Goal: Information Seeking & Learning: Learn about a topic

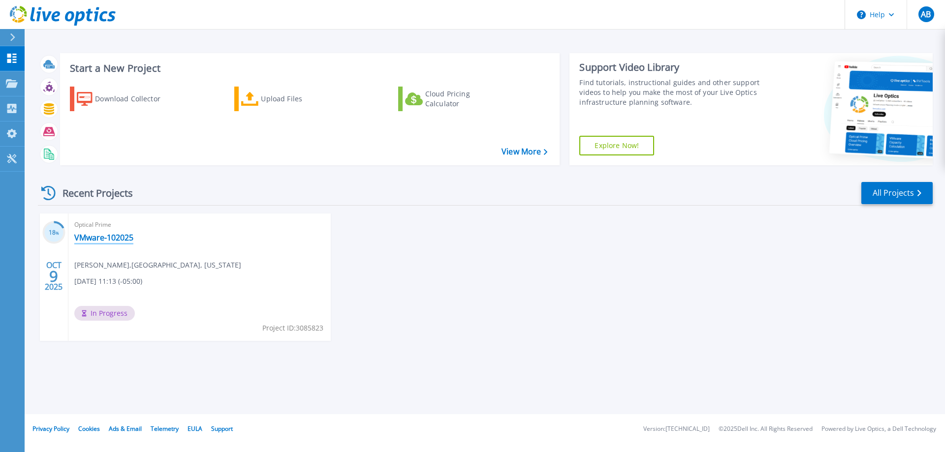
click at [96, 235] on link "VMware-102025" at bounding box center [103, 238] width 59 height 10
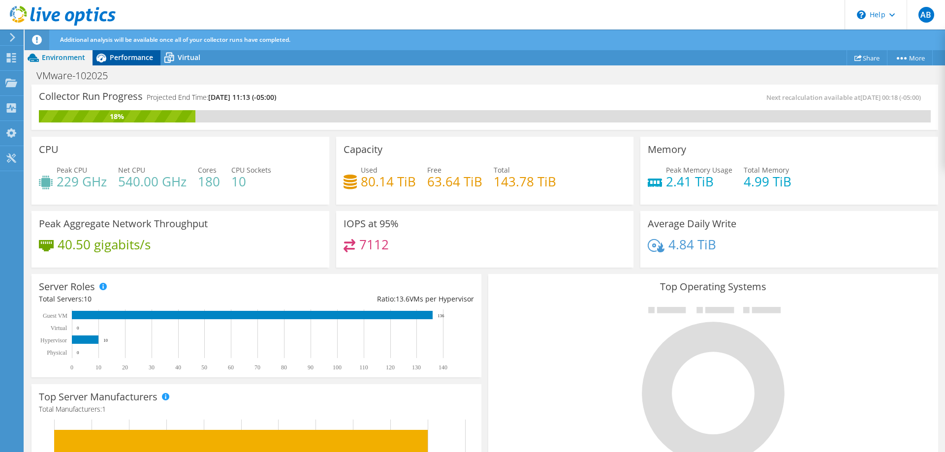
click at [136, 57] on span "Performance" at bounding box center [131, 57] width 43 height 9
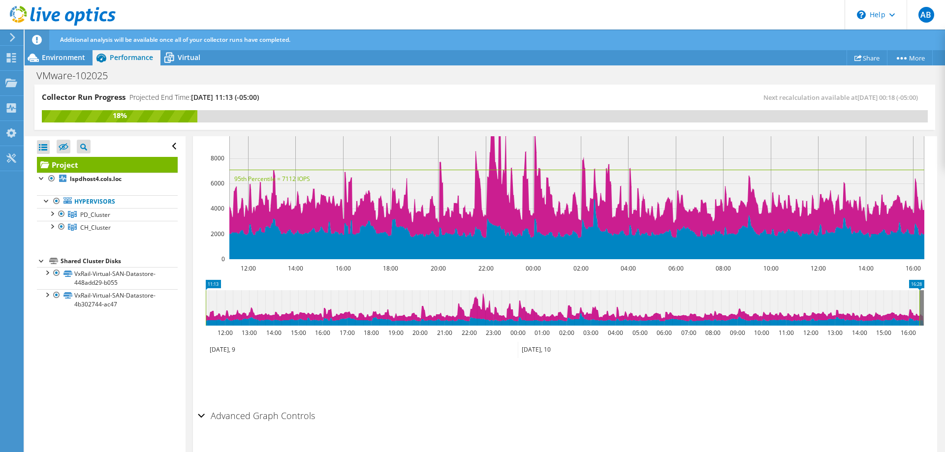
scroll to position [138, 0]
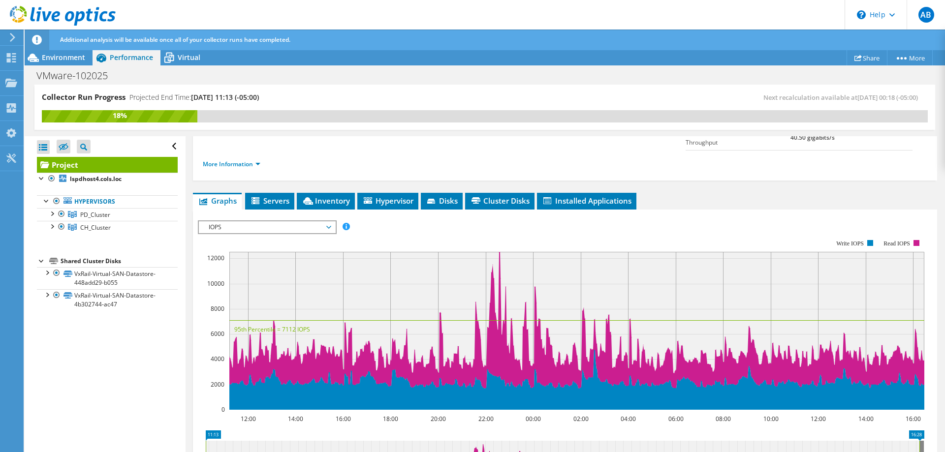
click at [307, 221] on span "IOPS" at bounding box center [267, 227] width 126 height 12
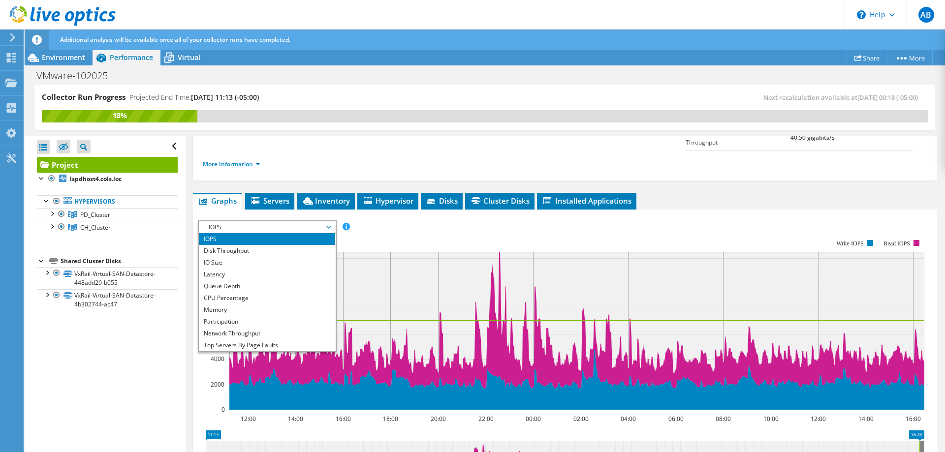
click at [307, 221] on span "IOPS" at bounding box center [267, 227] width 126 height 12
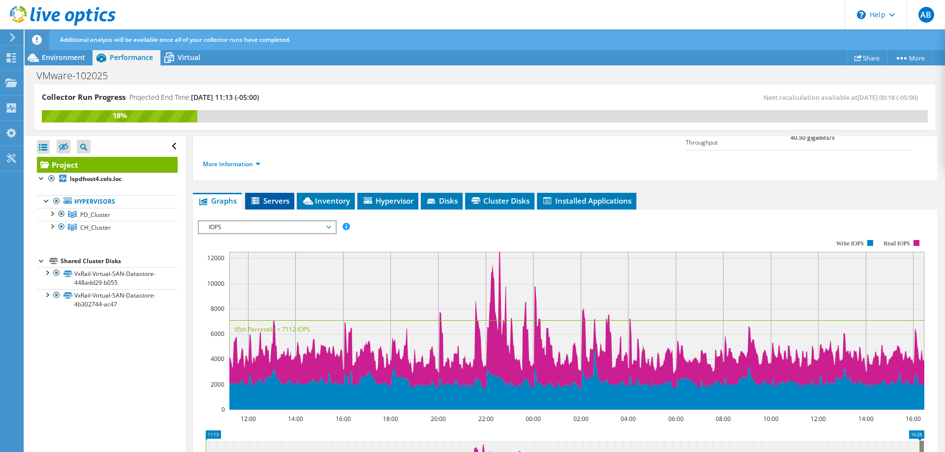
click at [270, 196] on span "Servers" at bounding box center [269, 201] width 39 height 10
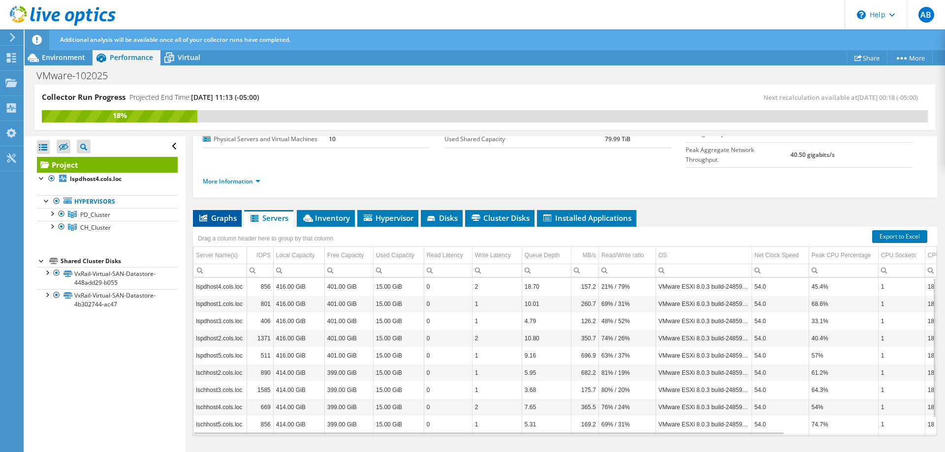
click at [223, 213] on span "Graphs" at bounding box center [217, 218] width 39 height 10
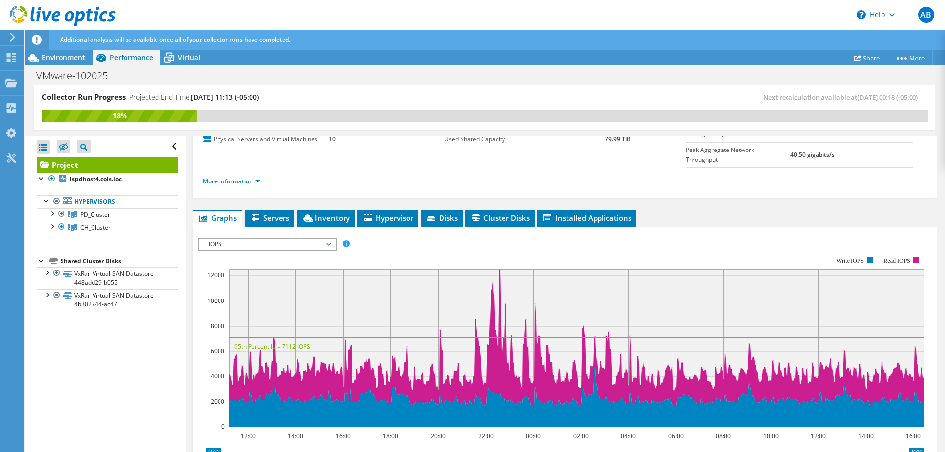
click at [172, 66] on div "VMware-102025 Print" at bounding box center [485, 75] width 920 height 18
click at [187, 56] on span "Virtual" at bounding box center [189, 57] width 23 height 9
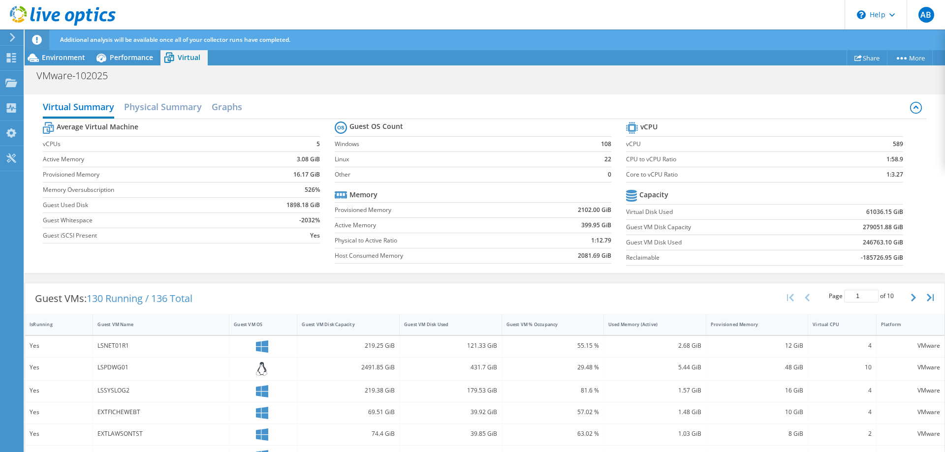
scroll to position [0, 0]
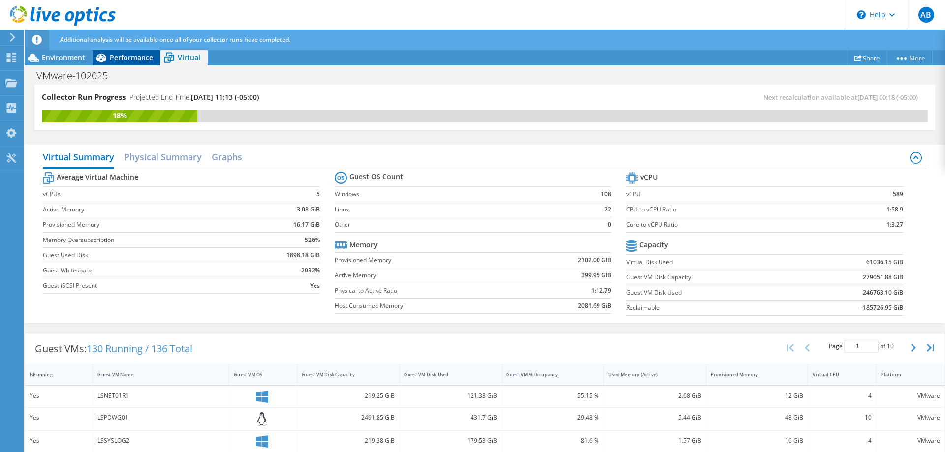
click at [118, 57] on span "Performance" at bounding box center [131, 57] width 43 height 9
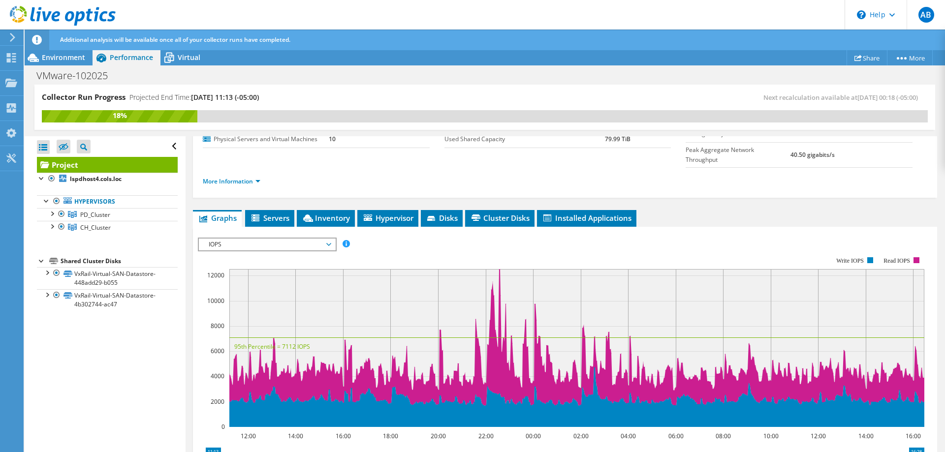
scroll to position [121, 0]
click at [277, 210] on li "Servers" at bounding box center [269, 218] width 49 height 17
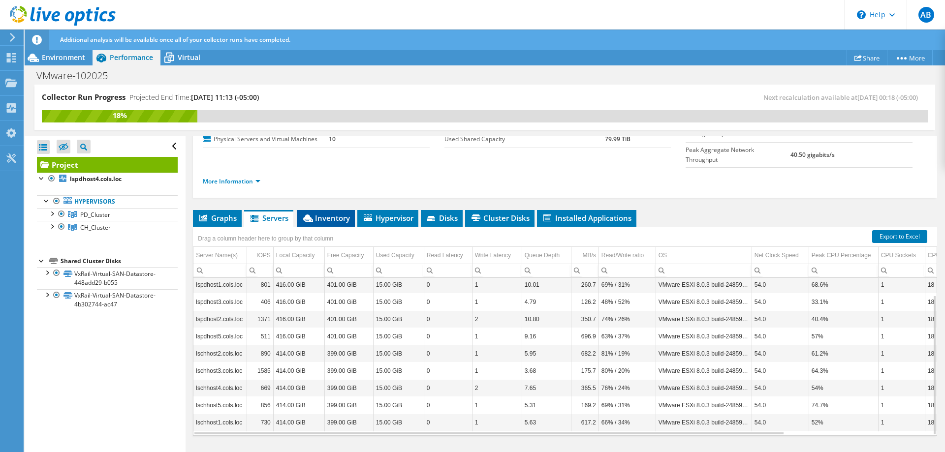
click at [328, 213] on span "Inventory" at bounding box center [326, 218] width 48 height 10
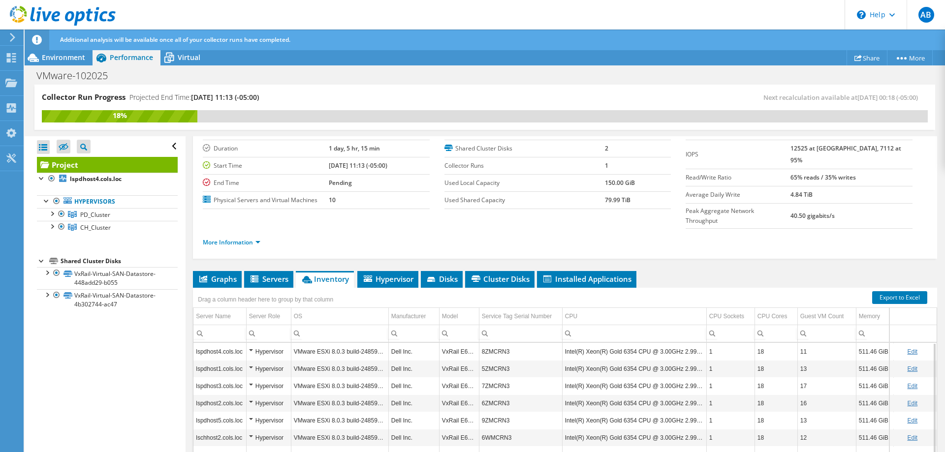
scroll to position [21, 0]
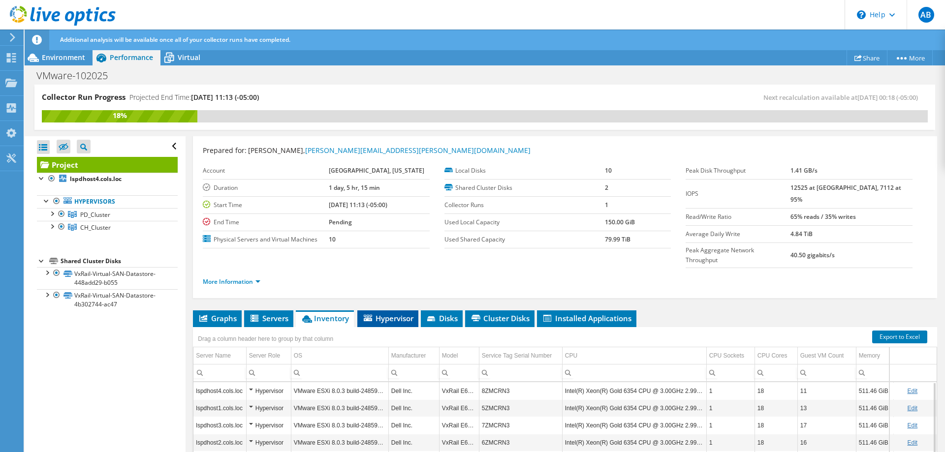
click at [391, 314] on span "Hypervisor" at bounding box center [387, 319] width 51 height 10
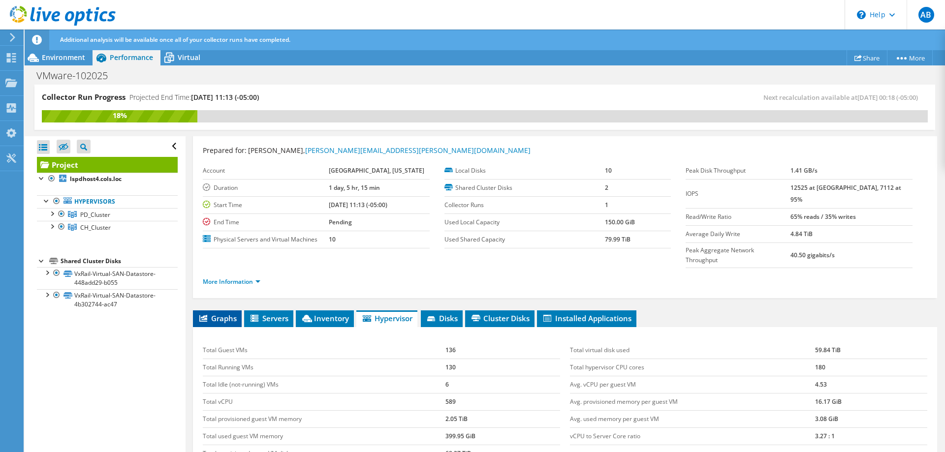
click at [214, 314] on span "Graphs" at bounding box center [217, 319] width 39 height 10
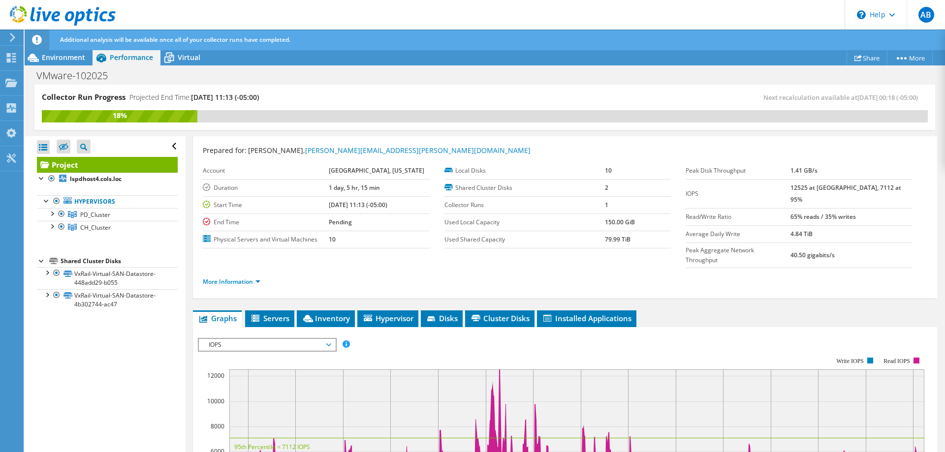
click at [283, 338] on div "IOPS IOPS Disk Throughput IO Size Latency Queue Depth CPU Percentage Memory Pag…" at bounding box center [267, 345] width 139 height 14
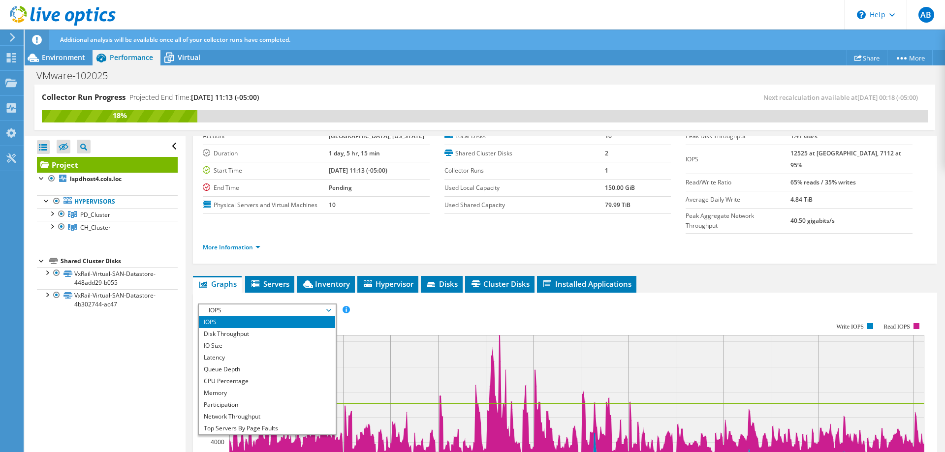
scroll to position [71, 0]
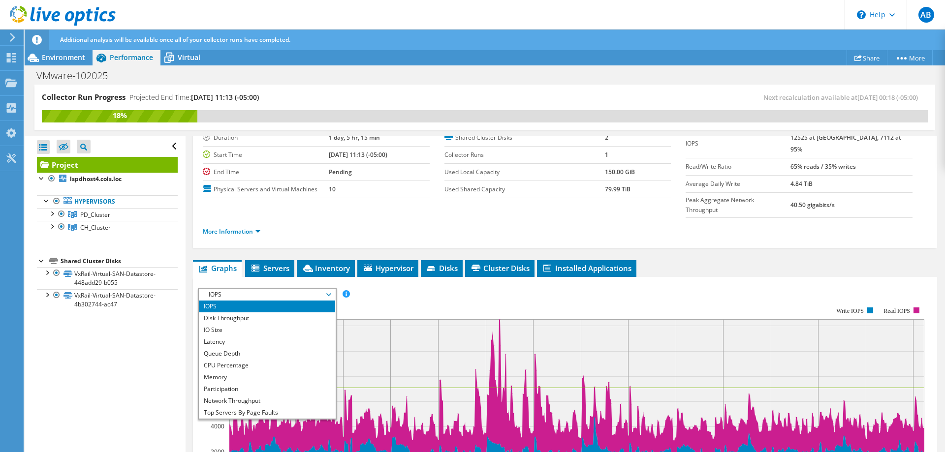
click at [264, 289] on span "IOPS" at bounding box center [267, 295] width 126 height 12
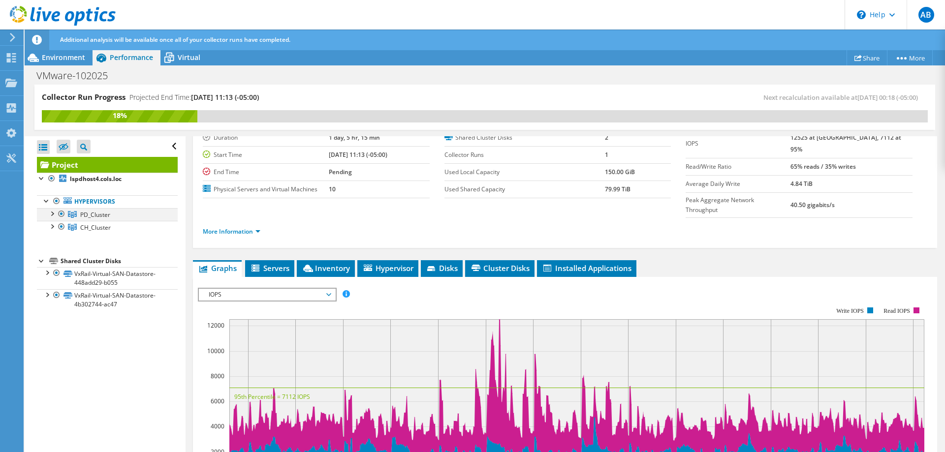
click at [53, 215] on div at bounding box center [52, 213] width 10 height 10
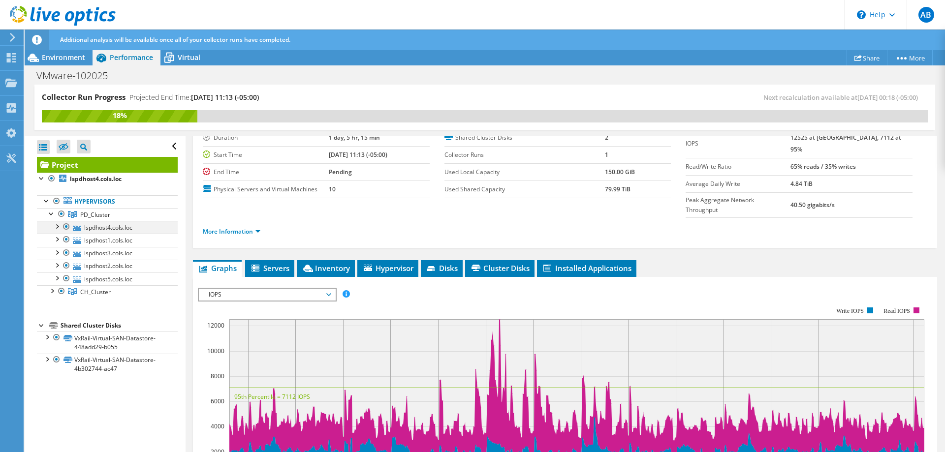
click at [59, 228] on div at bounding box center [57, 226] width 10 height 10
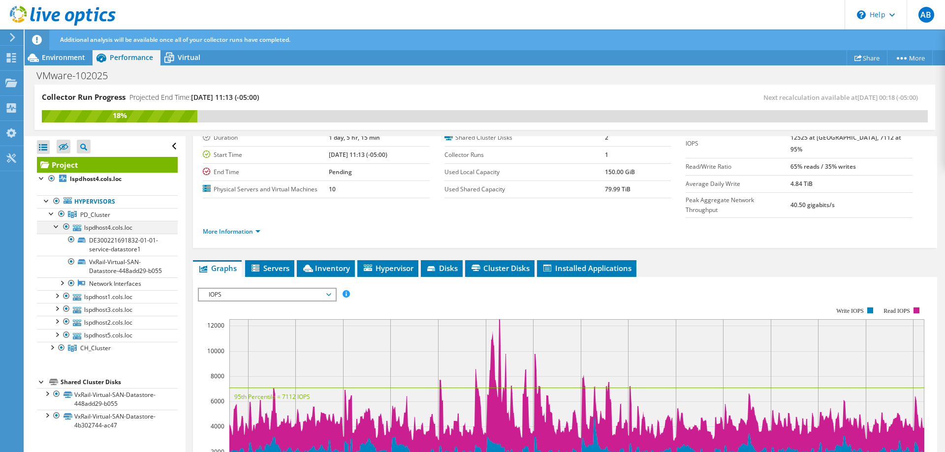
click at [59, 228] on div at bounding box center [57, 226] width 10 height 10
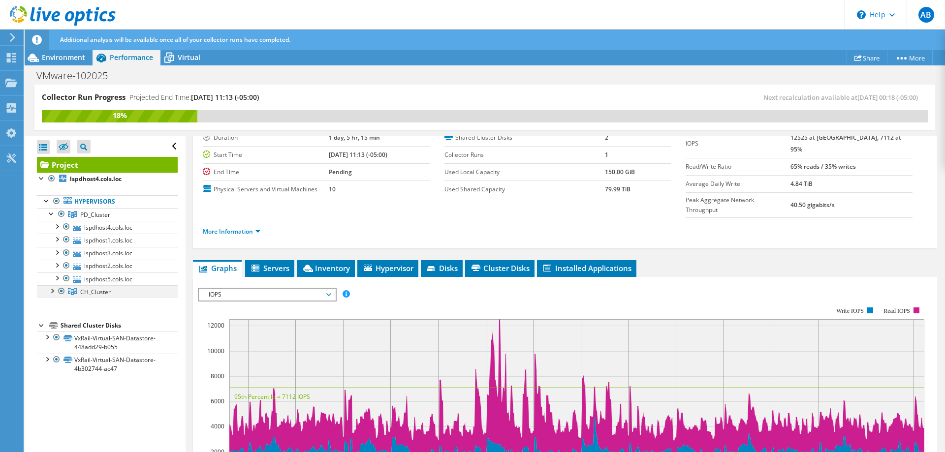
click at [51, 291] on div at bounding box center [52, 290] width 10 height 10
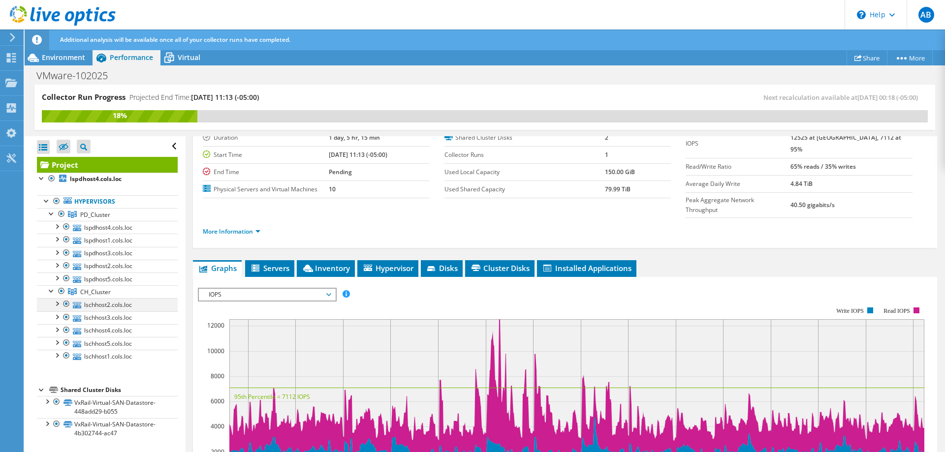
click at [61, 305] on div at bounding box center [57, 303] width 10 height 10
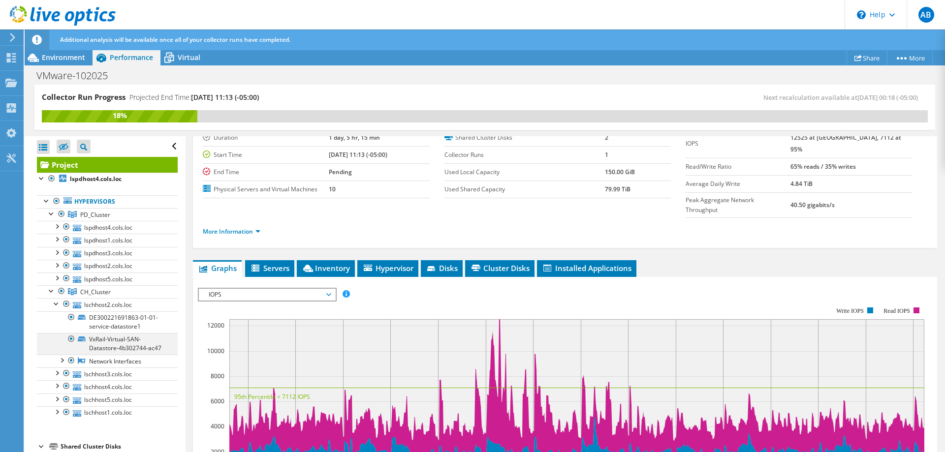
click at [70, 340] on div at bounding box center [71, 339] width 10 height 12
click at [121, 342] on link "VxRail-Virtual-SAN-Datastore-4b302744-ac47" at bounding box center [107, 344] width 141 height 22
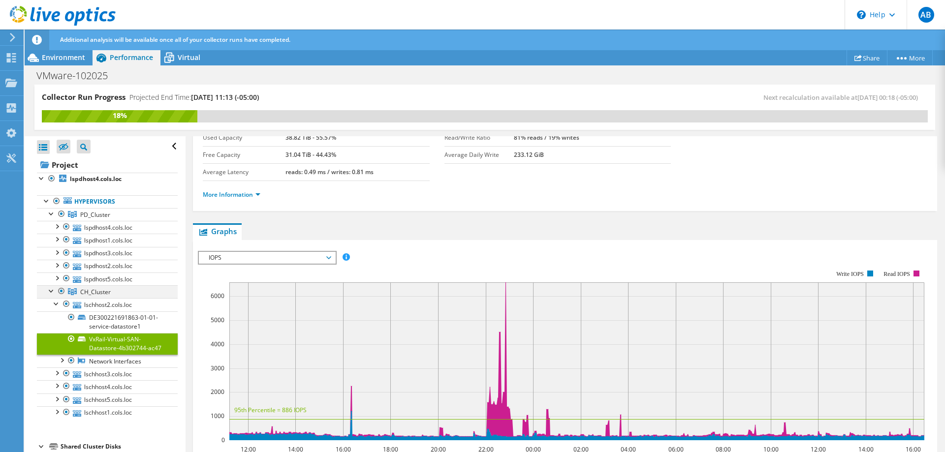
click at [51, 291] on div at bounding box center [52, 290] width 10 height 10
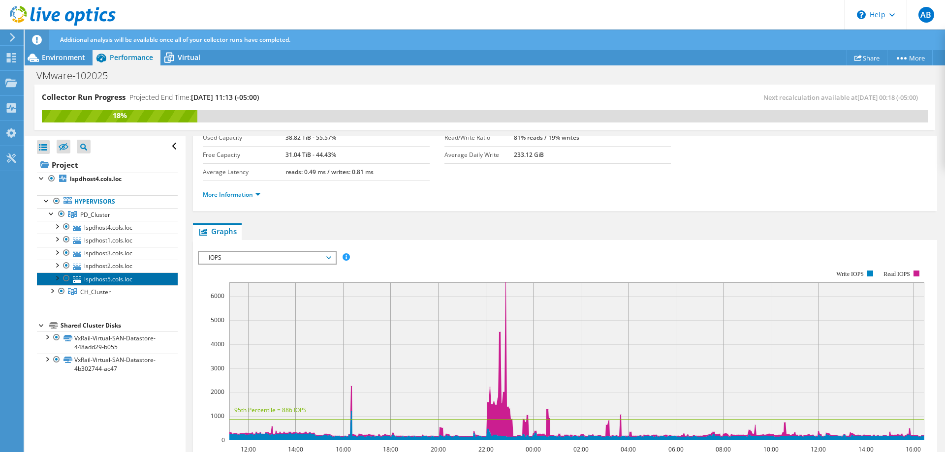
click at [94, 280] on link "lspdhost5.cols.loc" at bounding box center [107, 279] width 141 height 13
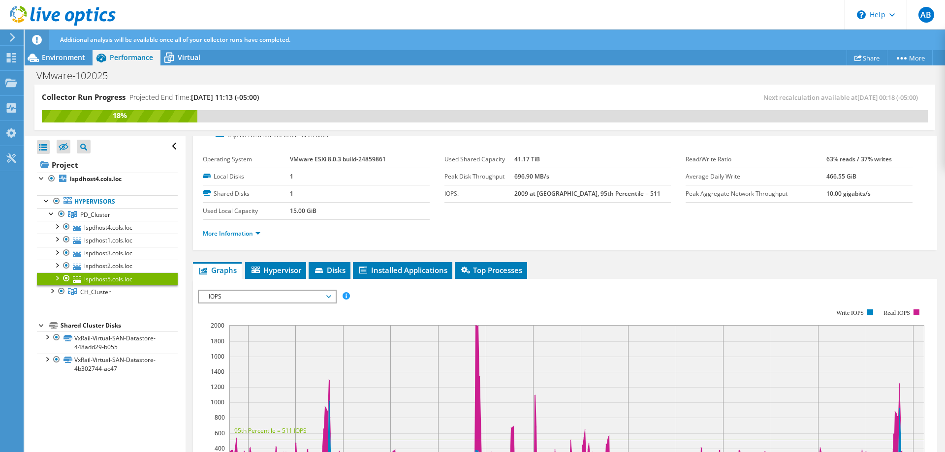
scroll to position [0, 0]
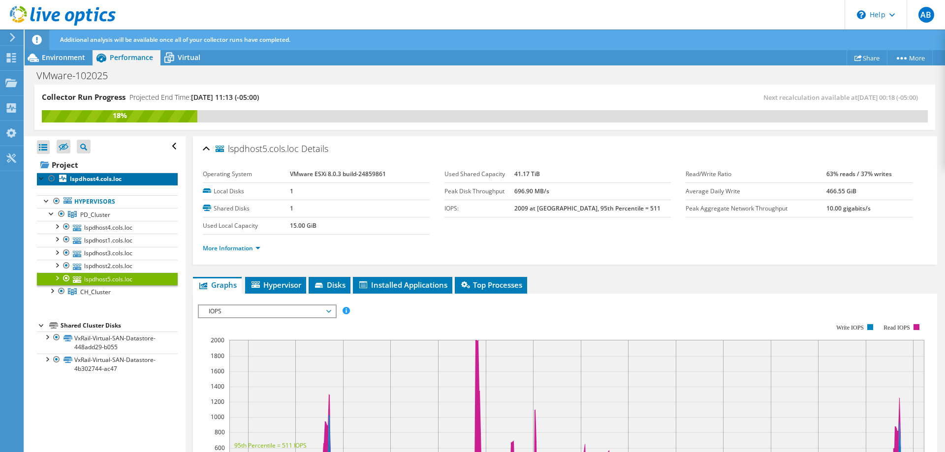
click at [94, 178] on b "lspdhost4.cols.loc" at bounding box center [96, 179] width 52 height 8
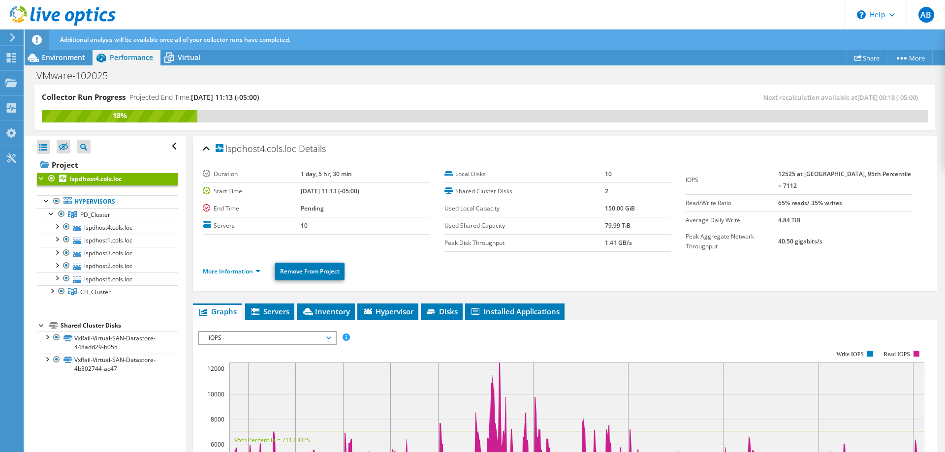
click at [39, 177] on div at bounding box center [42, 178] width 10 height 10
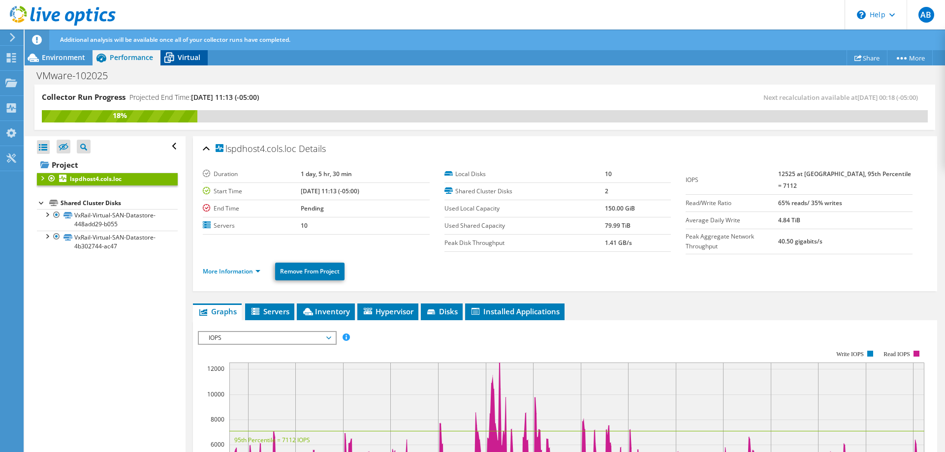
click at [186, 62] on span "Virtual" at bounding box center [189, 57] width 23 height 9
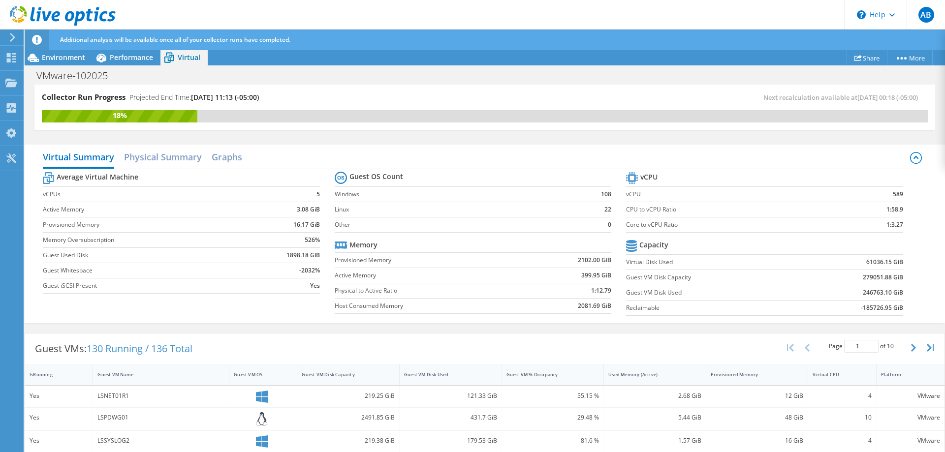
click at [115, 394] on div "LSNET01R1" at bounding box center [160, 396] width 127 height 11
click at [114, 396] on div "LSNET01R1" at bounding box center [160, 396] width 127 height 11
click at [27, 393] on div "Yes" at bounding box center [59, 396] width 68 height 21
click at [175, 155] on h2 "Physical Summary" at bounding box center [163, 158] width 78 height 22
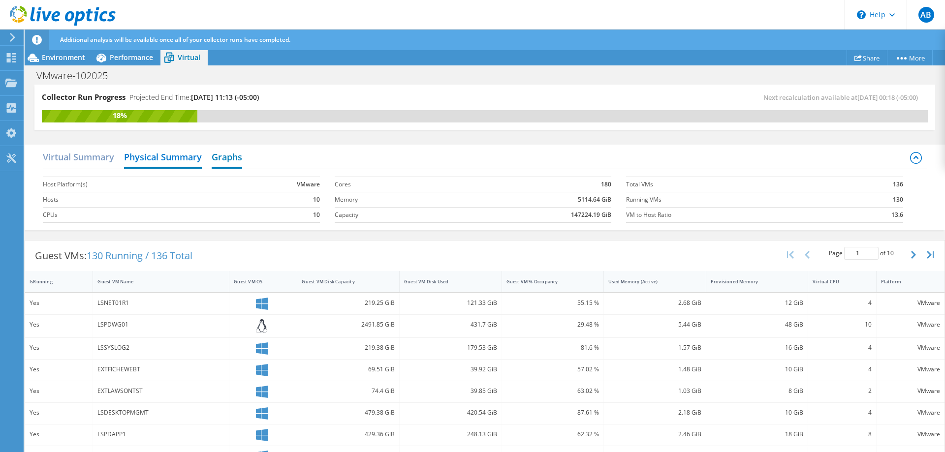
click at [232, 156] on h2 "Graphs" at bounding box center [227, 158] width 31 height 22
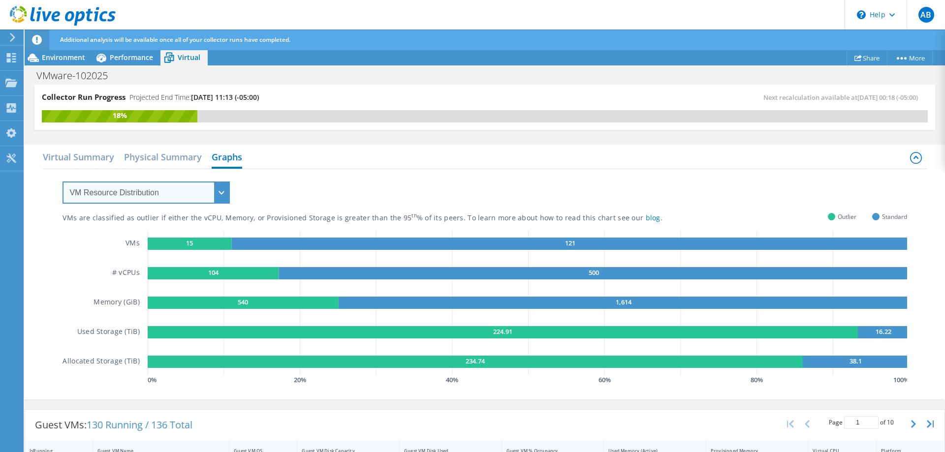
click at [63, 182] on select "VM Resource Distribution Provisioning Contrast Over Provisioning" at bounding box center [146, 193] width 167 height 22
click at [183, 194] on select "VM Resource Distribution Provisioning Contrast Over Provisioning" at bounding box center [146, 193] width 167 height 22
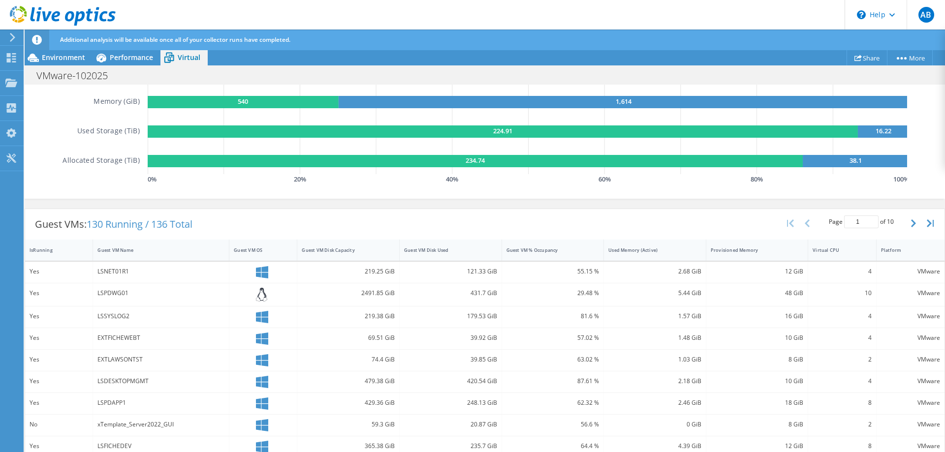
click at [500, 266] on div "121.33 GiB" at bounding box center [451, 272] width 102 height 21
click at [450, 270] on div "121.33 GiB" at bounding box center [450, 271] width 93 height 11
click at [487, 268] on div "121.33 GiB" at bounding box center [450, 271] width 93 height 11
click at [117, 267] on div "LSNET01R1" at bounding box center [160, 271] width 127 height 11
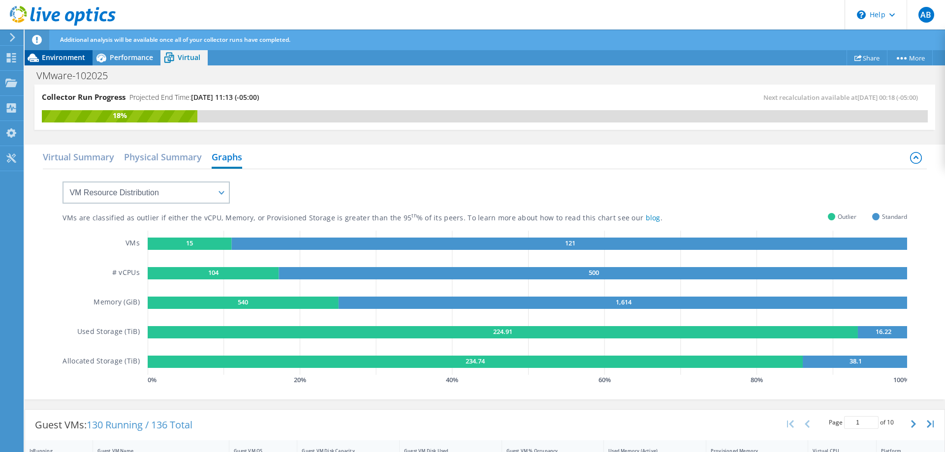
click at [63, 59] on span "Environment" at bounding box center [63, 57] width 43 height 9
